Goal: Check status

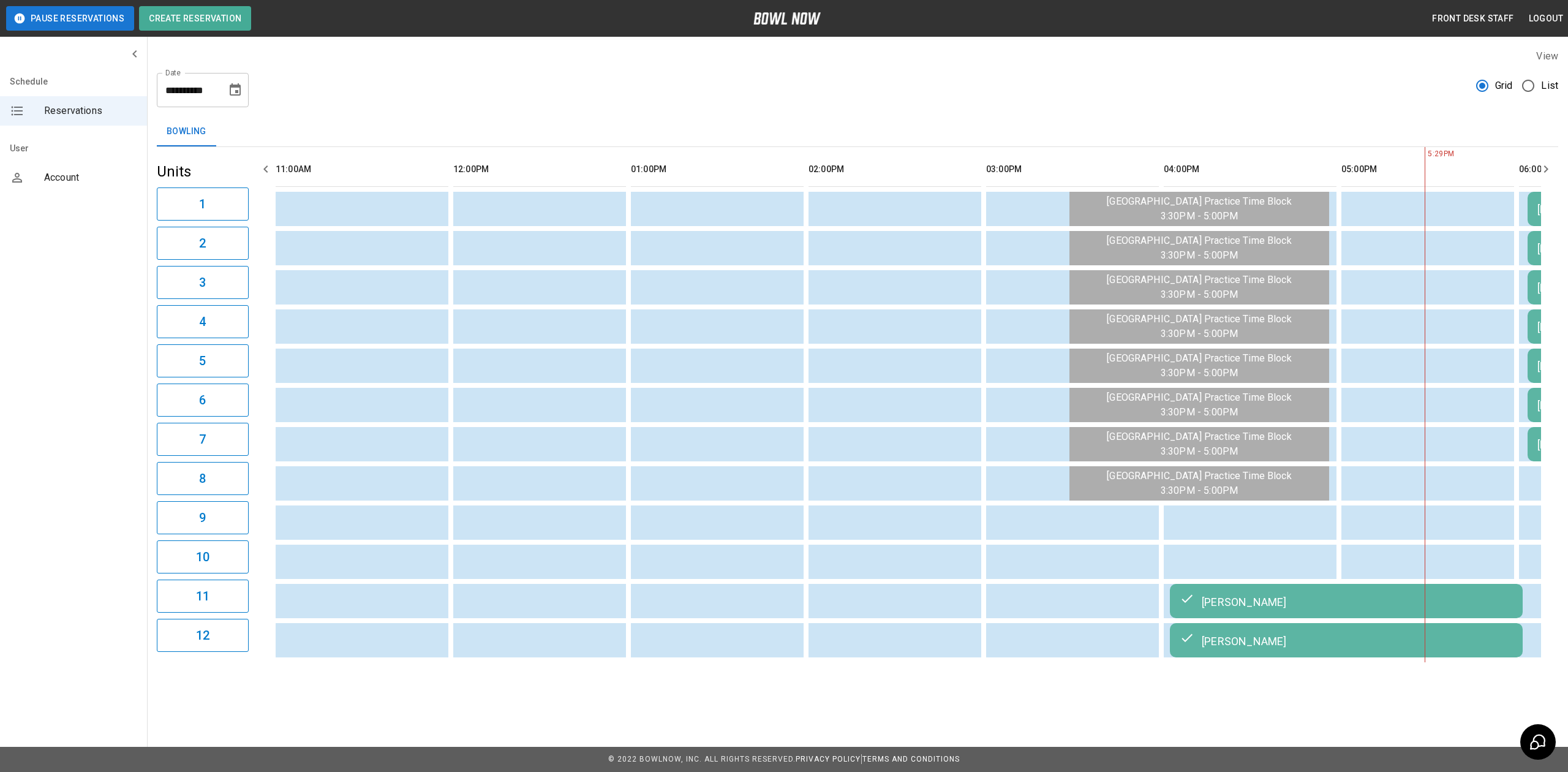
scroll to position [0, 881]
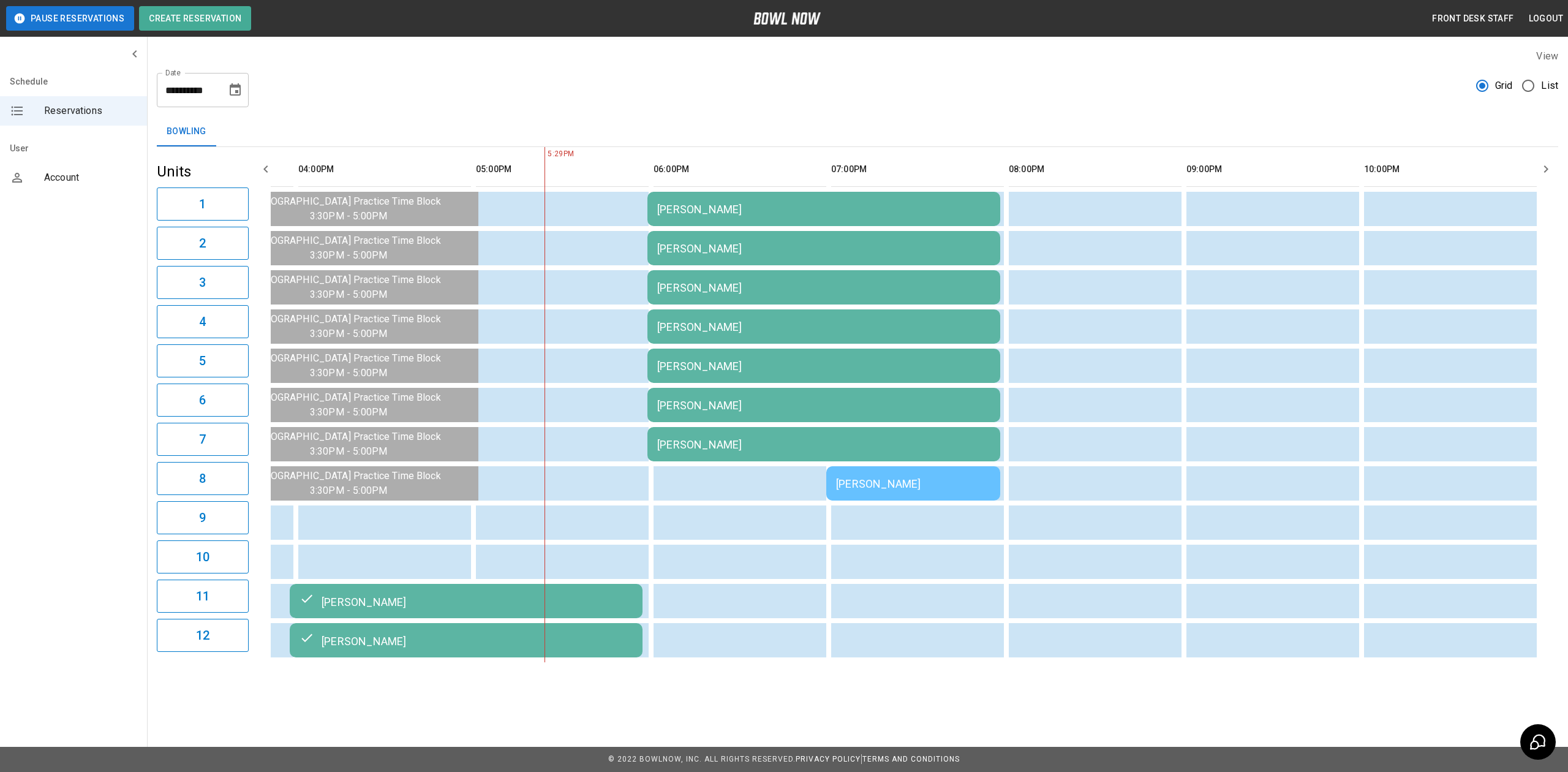
click at [888, 478] on div "[PERSON_NAME]" at bounding box center [914, 484] width 154 height 13
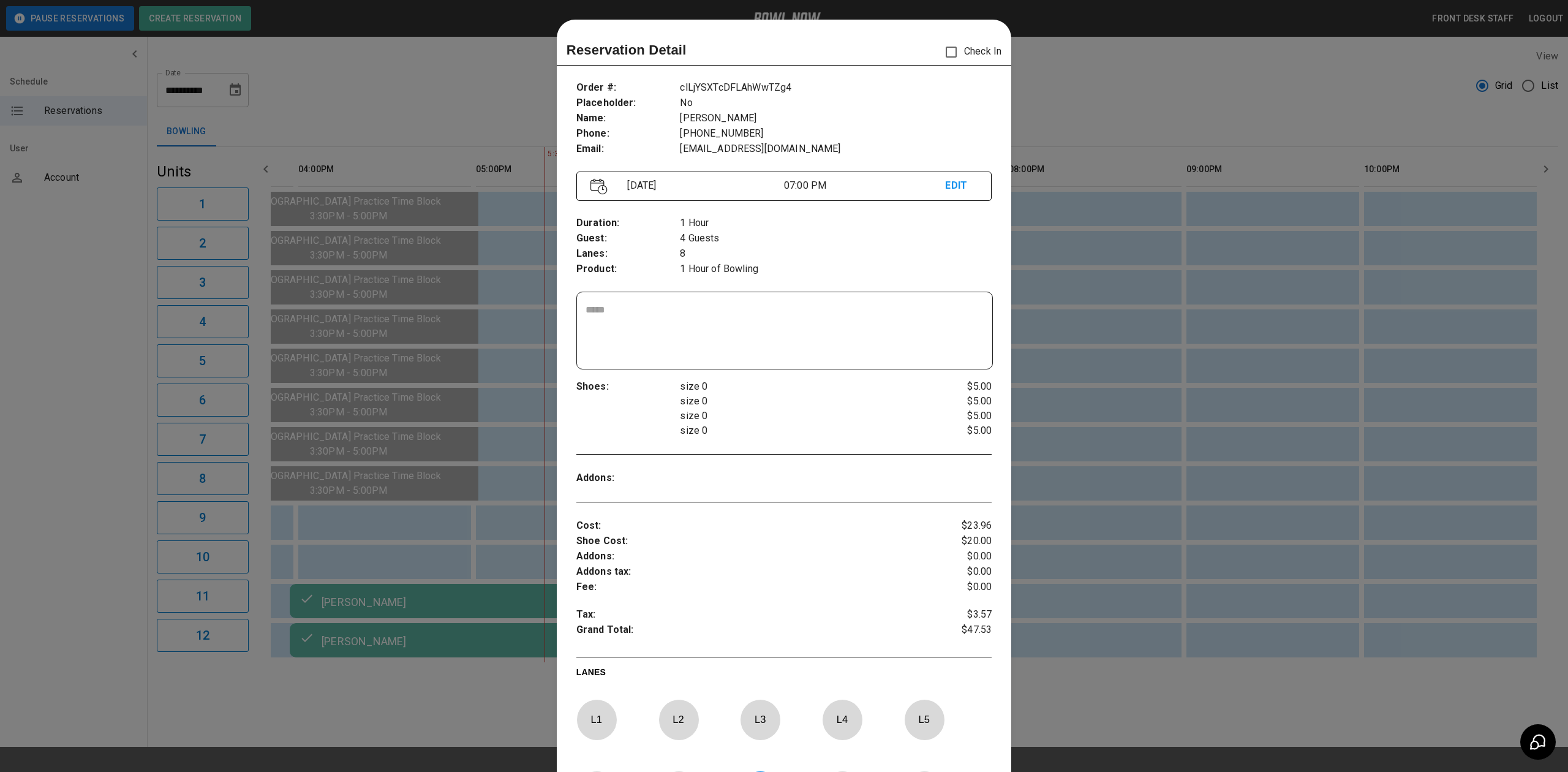
scroll to position [20, 0]
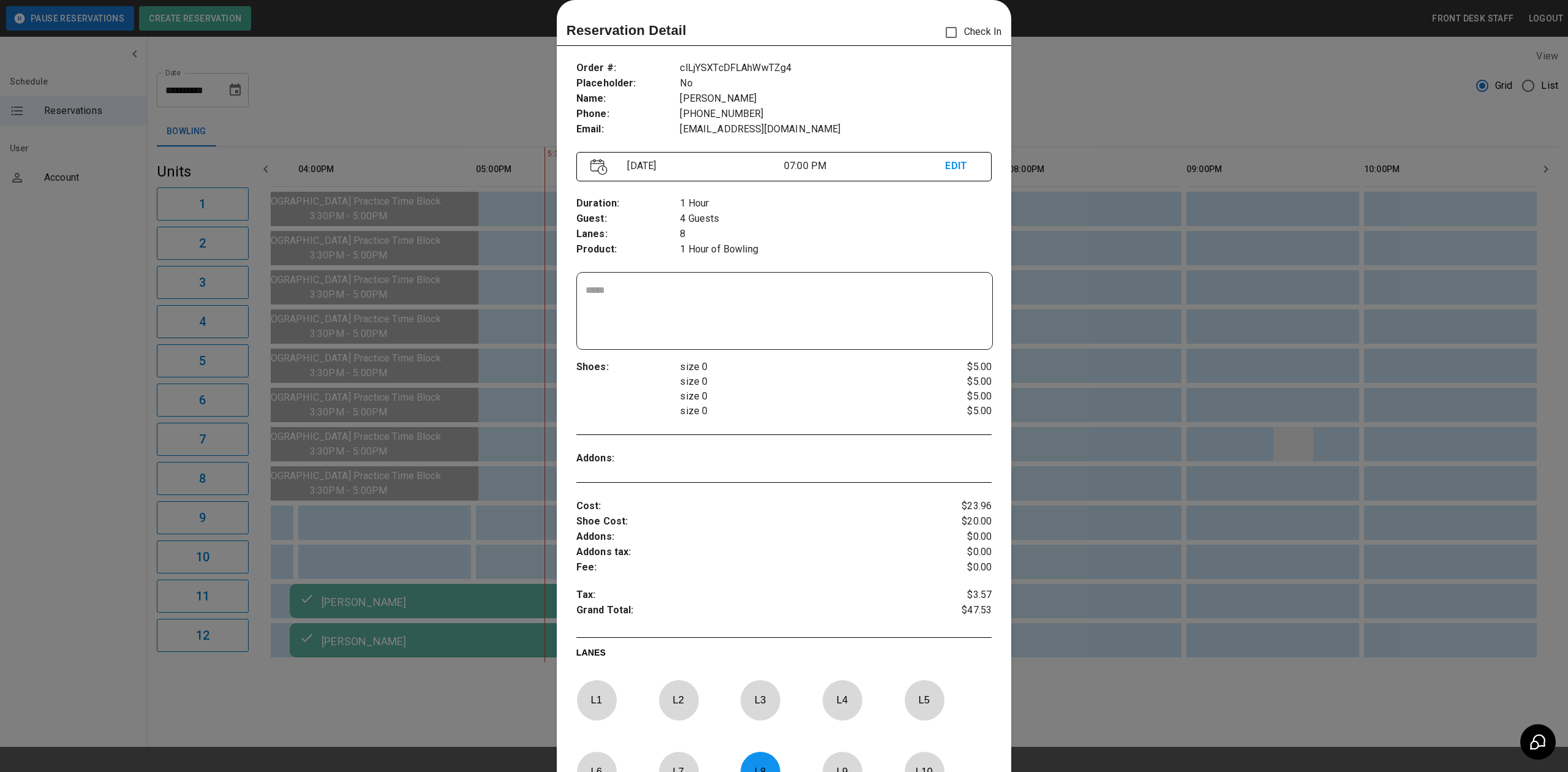
click at [1279, 464] on div at bounding box center [784, 386] width 1568 height 772
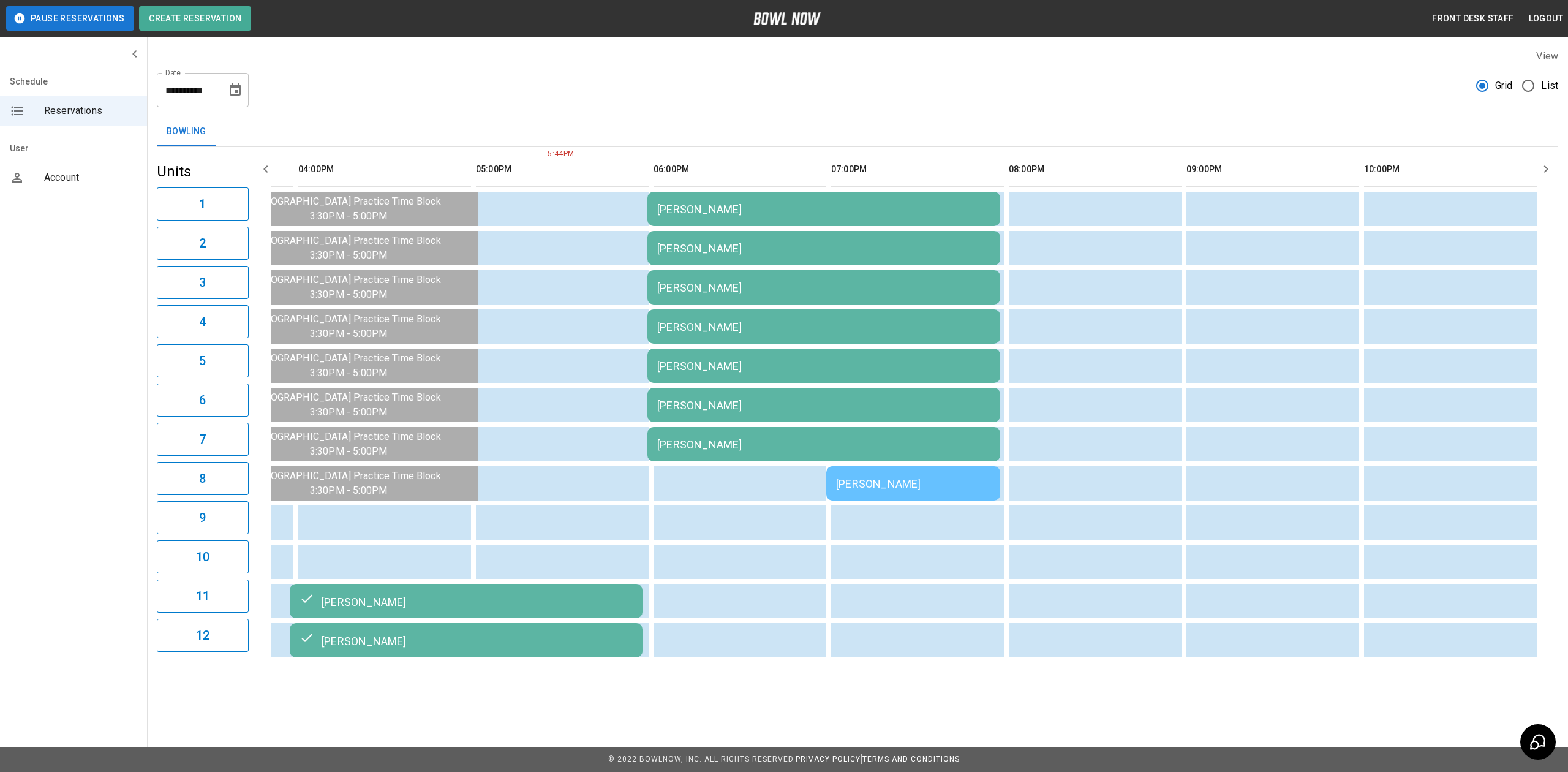
click at [977, 213] on div "[PERSON_NAME]" at bounding box center [823, 210] width 334 height 13
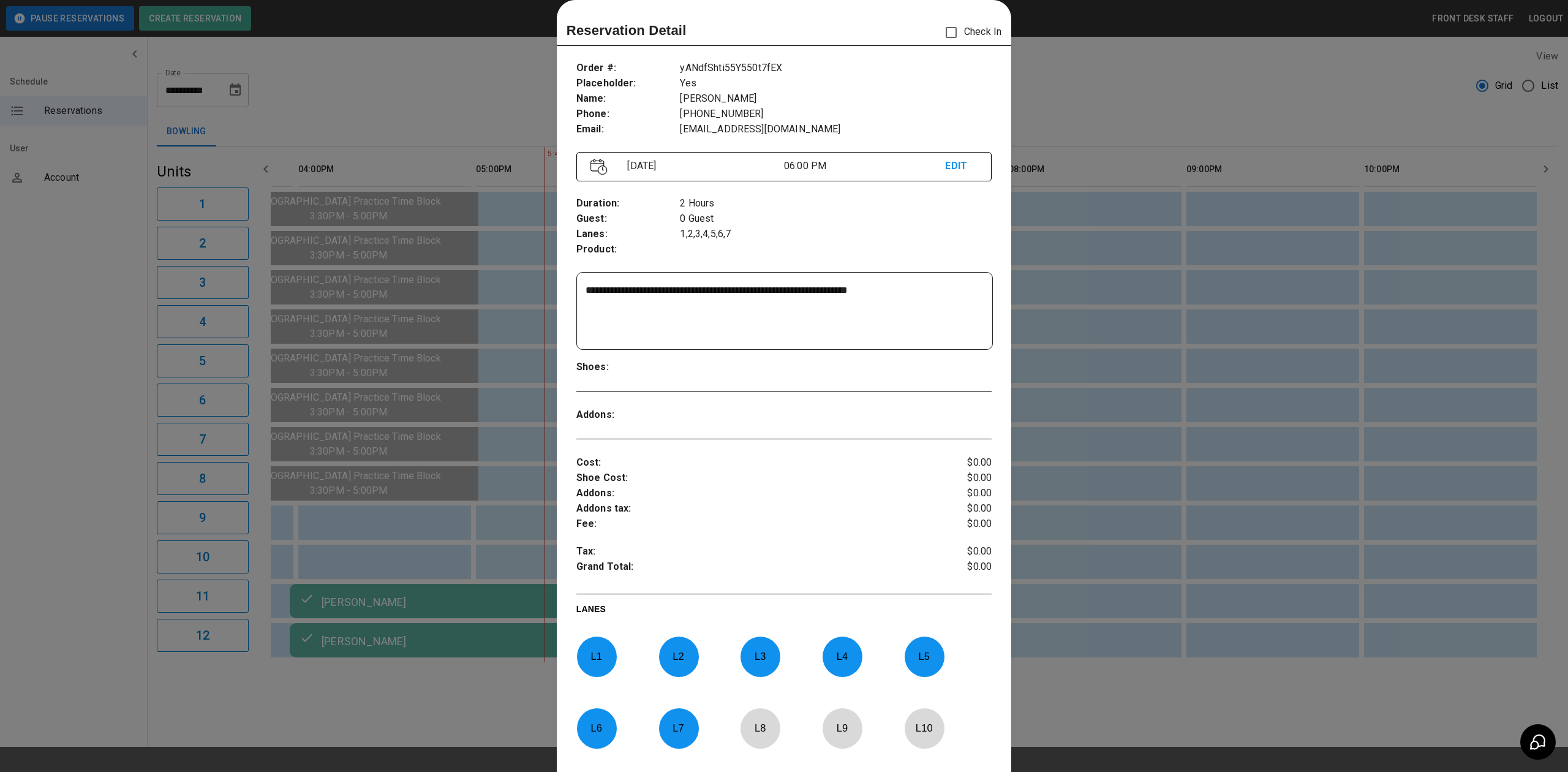
click at [1086, 276] on div at bounding box center [784, 386] width 1568 height 772
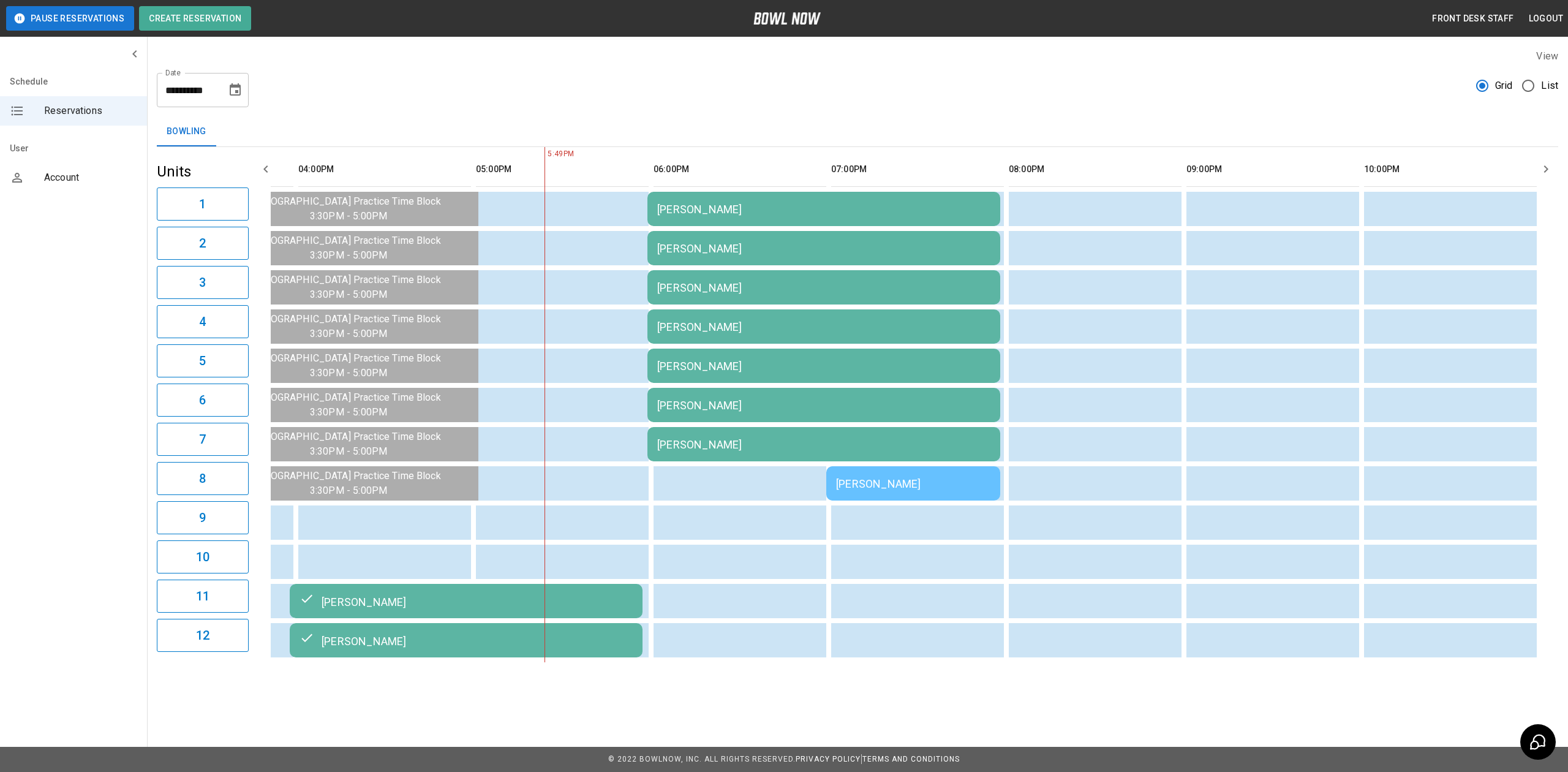
click at [671, 221] on td "[PERSON_NAME]" at bounding box center [823, 209] width 353 height 34
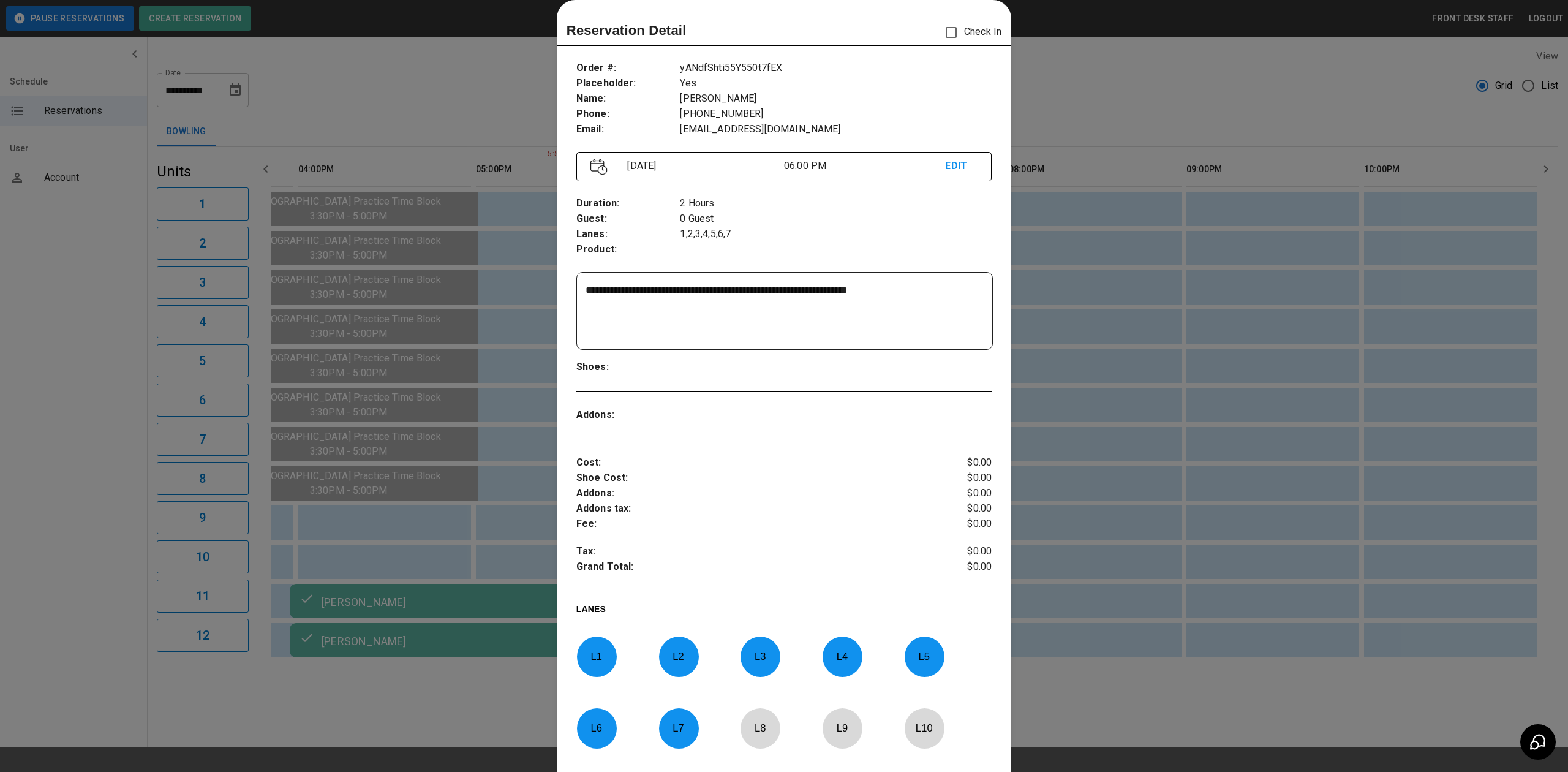
click at [1140, 263] on div at bounding box center [784, 386] width 1568 height 772
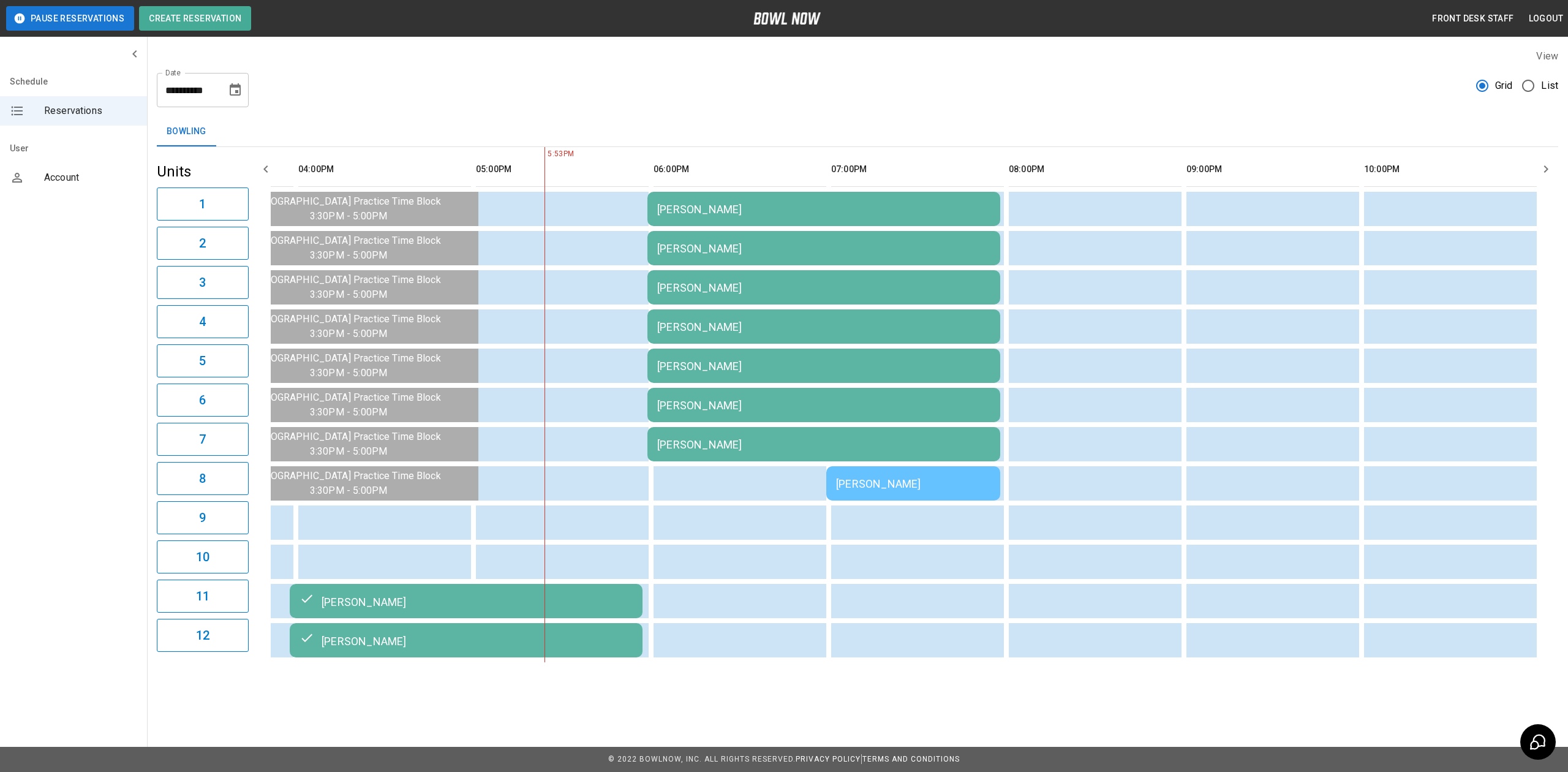
click at [788, 198] on td "[PERSON_NAME]" at bounding box center [823, 209] width 353 height 34
